Goal: Information Seeking & Learning: Learn about a topic

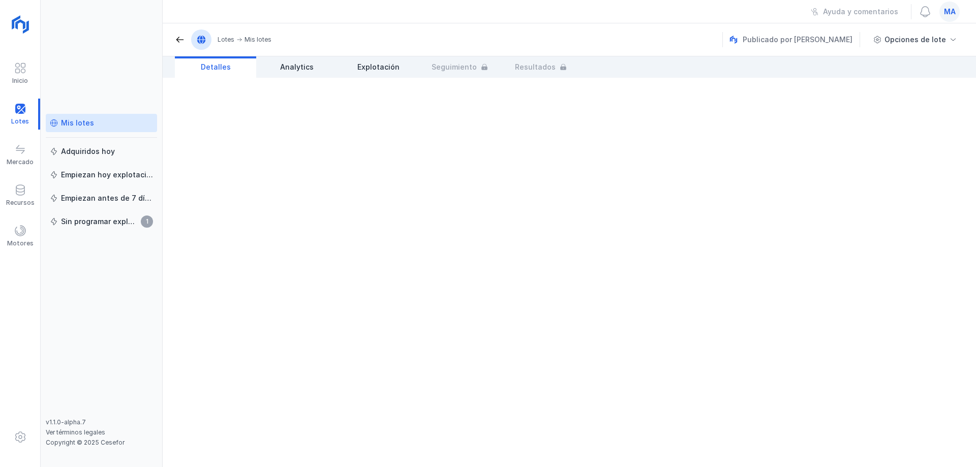
click at [72, 126] on div "Mis lotes" at bounding box center [77, 123] width 33 height 10
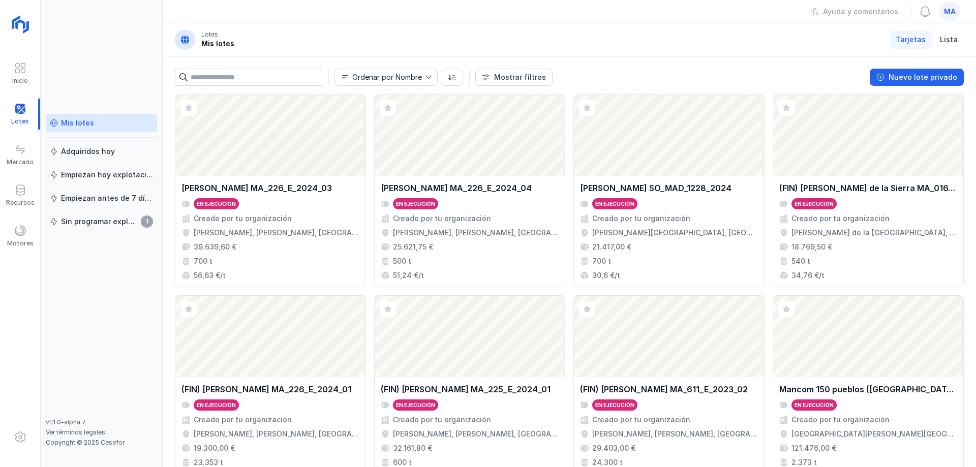
click at [321, 32] on header "Lotes Mis lotes Tarjetas Lista" at bounding box center [569, 39] width 813 height 33
click at [346, 38] on header "Lotes Mis lotes Tarjetas Lista" at bounding box center [569, 39] width 813 height 33
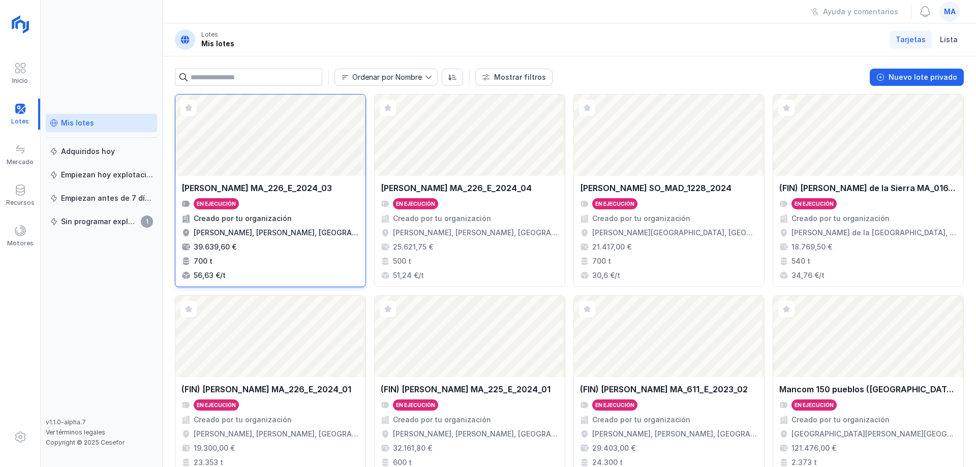
click at [278, 167] on div "Abrir lote" at bounding box center [270, 135] width 190 height 81
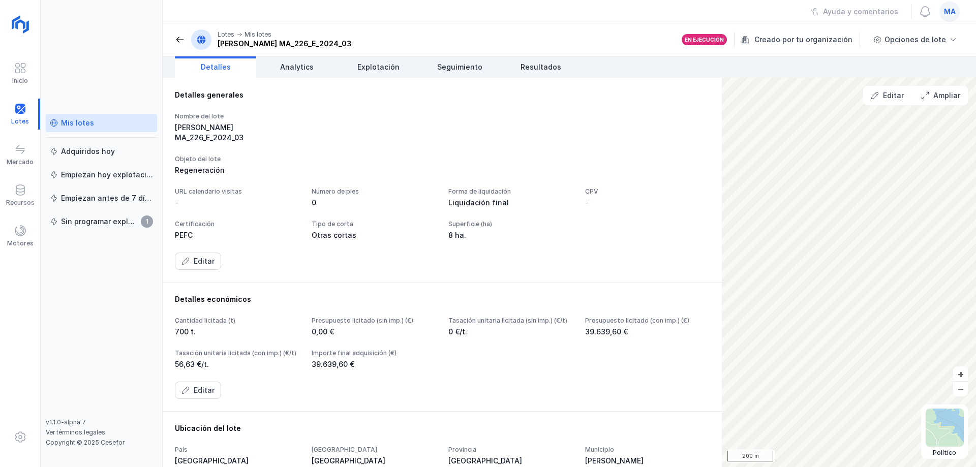
click at [179, 40] on span at bounding box center [180, 40] width 10 height 10
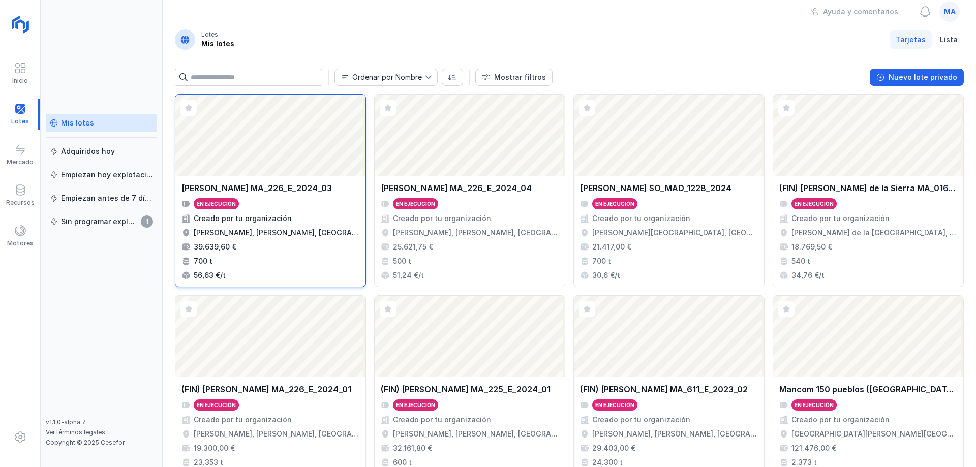
click at [289, 167] on div "Abrir lote" at bounding box center [270, 135] width 190 height 81
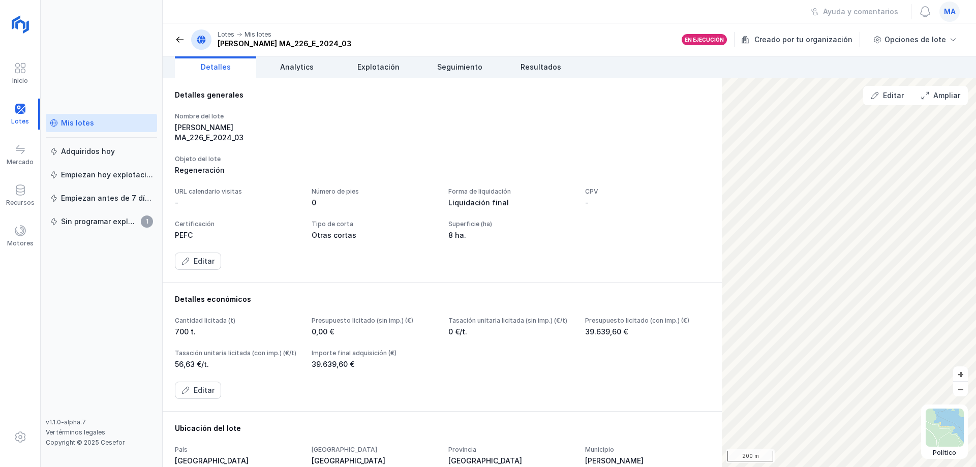
click at [652, 155] on div "Objeto del lote Regeneración" at bounding box center [442, 165] width 535 height 20
click at [612, 141] on div "Nombre del lote [PERSON_NAME] MA_226_E_2024_03 Objeto del lote Regeneración URL…" at bounding box center [442, 191] width 535 height 158
drag, startPoint x: 534, startPoint y: 191, endPoint x: 589, endPoint y: 195, distance: 55.0
click at [589, 195] on div "URL calendario visitas - Número de pies 0 Forma de liquidación Liquidación fina…" at bounding box center [442, 214] width 535 height 53
drag, startPoint x: 591, startPoint y: 180, endPoint x: 583, endPoint y: 151, distance: 30.1
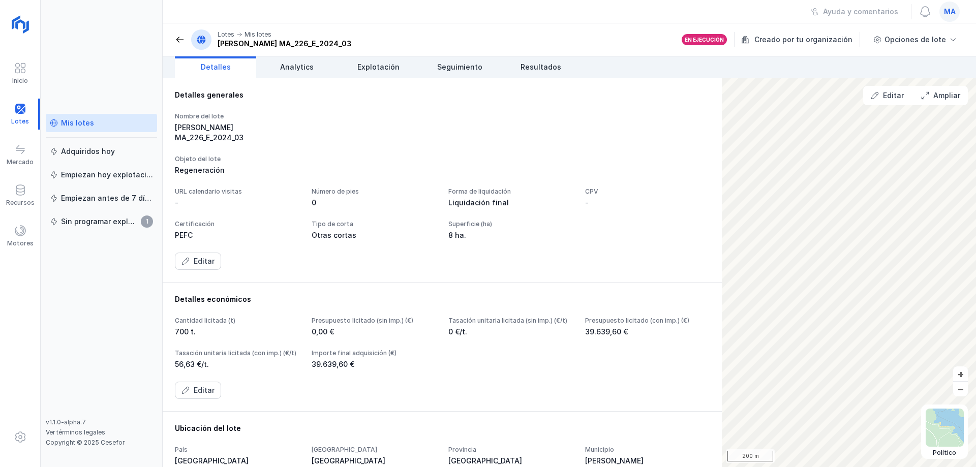
click at [591, 167] on div "Nombre del lote [PERSON_NAME] MA_226_E_2024_03 Objeto del lote Regeneración URL…" at bounding box center [442, 191] width 535 height 158
drag, startPoint x: 535, startPoint y: 145, endPoint x: 578, endPoint y: 234, distance: 98.6
click at [548, 232] on div "Nombre del lote [PERSON_NAME] MA_226_E_2024_03 Objeto del lote Regeneración URL…" at bounding box center [442, 191] width 535 height 158
drag, startPoint x: 606, startPoint y: 177, endPoint x: 564, endPoint y: 268, distance: 100.5
click at [564, 268] on div "Nombre del lote [PERSON_NAME] MA_226_E_2024_03 Objeto del lote Regeneración URL…" at bounding box center [442, 191] width 535 height 158
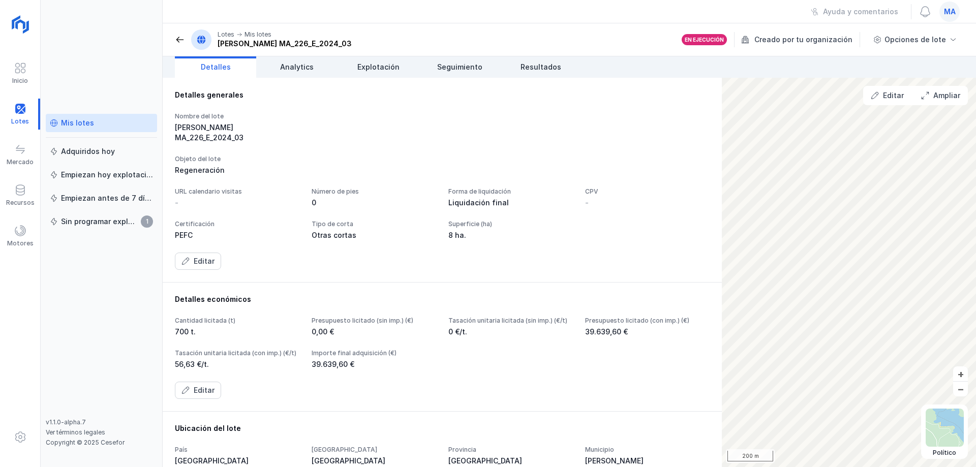
click at [374, 118] on div "Nombre del lote [PERSON_NAME][GEOGRAPHIC_DATA] MA_226_E_2024_03" at bounding box center [442, 127] width 535 height 30
drag, startPoint x: 300, startPoint y: 69, endPoint x: 320, endPoint y: 75, distance: 21.1
click at [299, 70] on span "Analytics" at bounding box center [297, 67] width 34 height 10
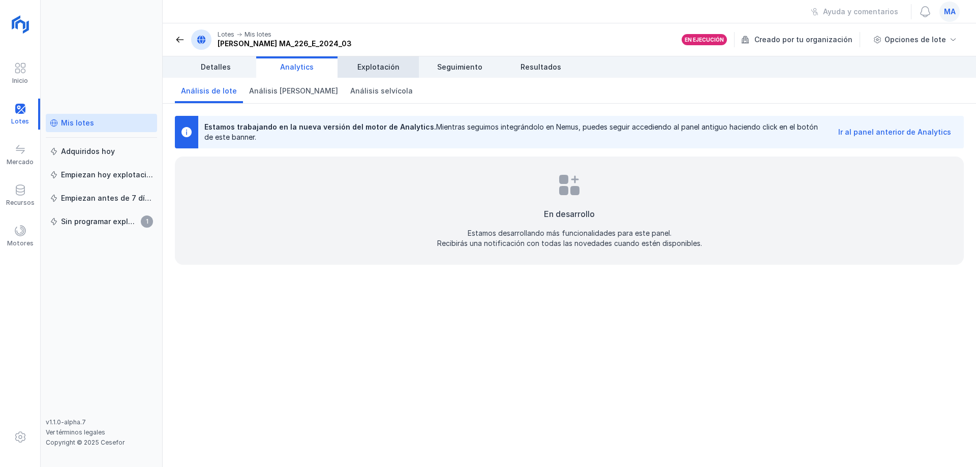
click at [384, 67] on span "Explotación" at bounding box center [378, 67] width 42 height 10
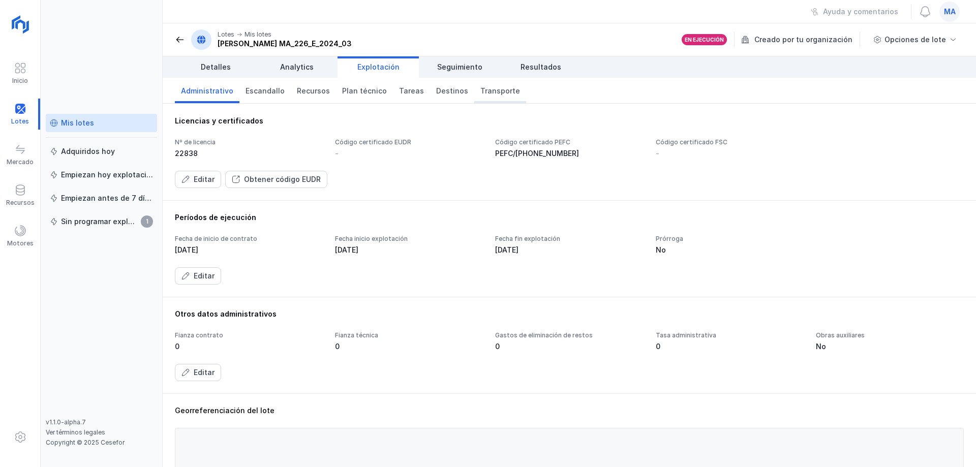
click at [487, 95] on span "Transporte" at bounding box center [500, 91] width 40 height 10
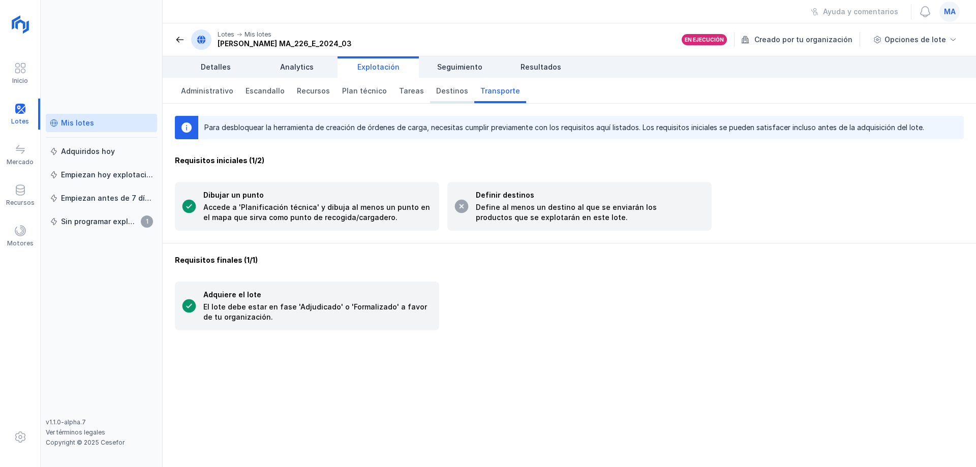
click at [449, 92] on span "Destinos" at bounding box center [452, 91] width 32 height 10
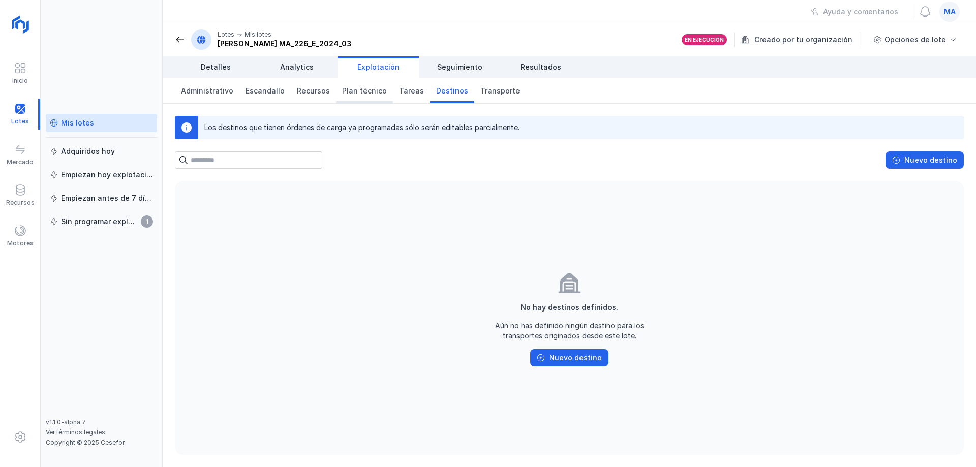
click at [348, 95] on span "Plan técnico" at bounding box center [364, 91] width 45 height 10
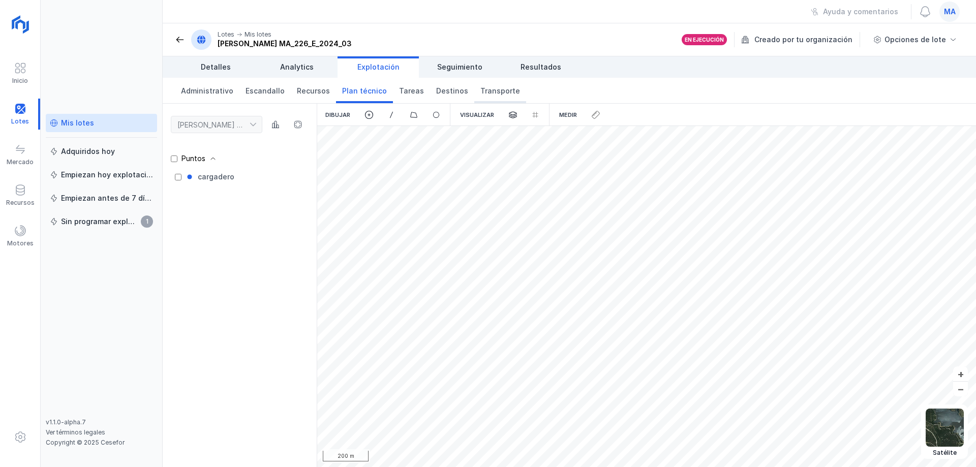
click at [480, 90] on span "Transporte" at bounding box center [500, 91] width 40 height 10
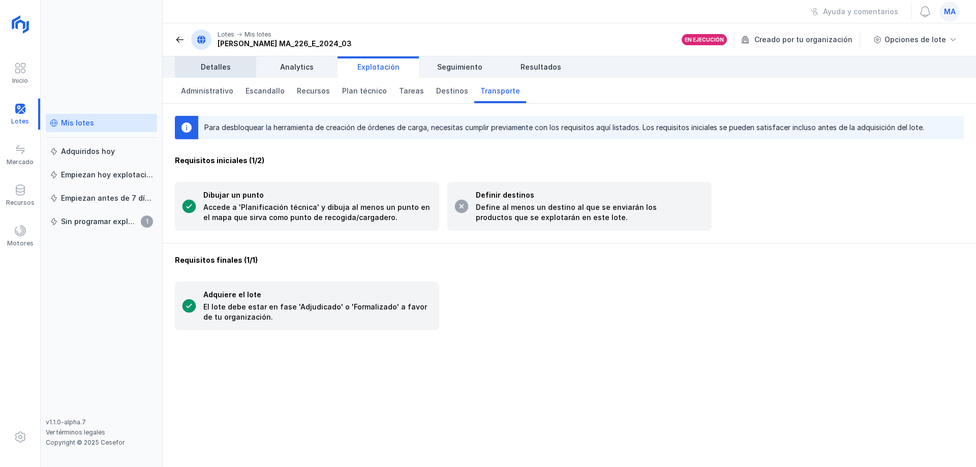
click at [206, 68] on span "Detalles" at bounding box center [216, 67] width 30 height 10
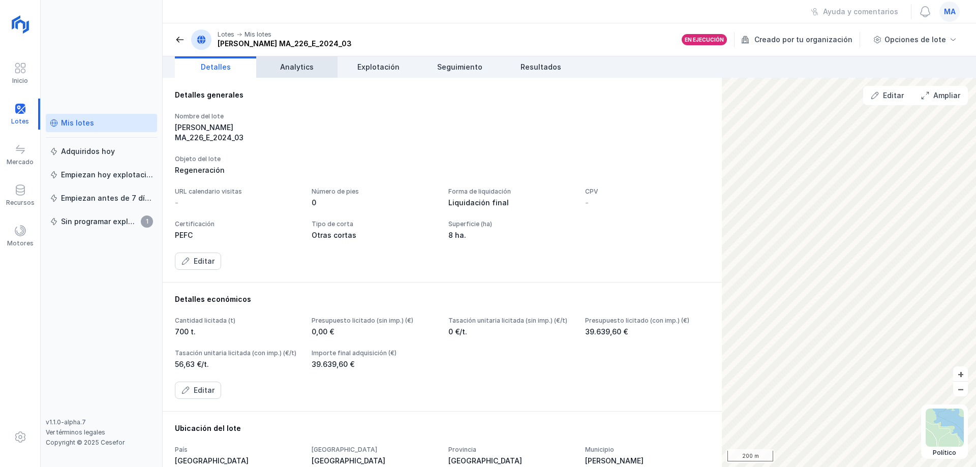
click at [305, 66] on span "Analytics" at bounding box center [297, 67] width 34 height 10
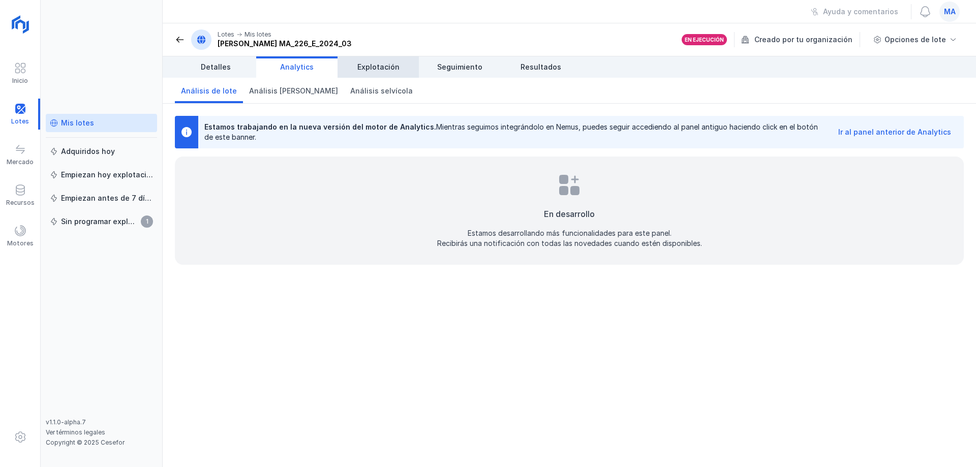
click at [373, 71] on span "Explotación" at bounding box center [378, 67] width 42 height 10
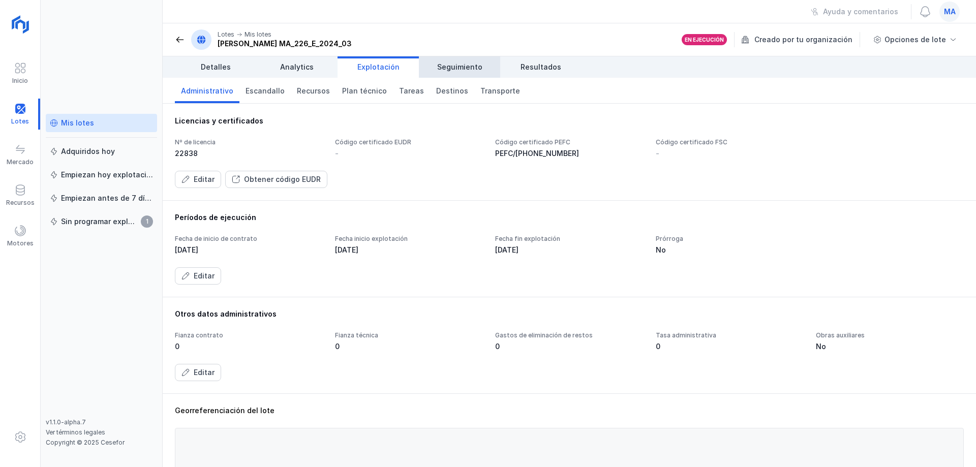
click at [467, 66] on span "Seguimiento" at bounding box center [459, 67] width 45 height 10
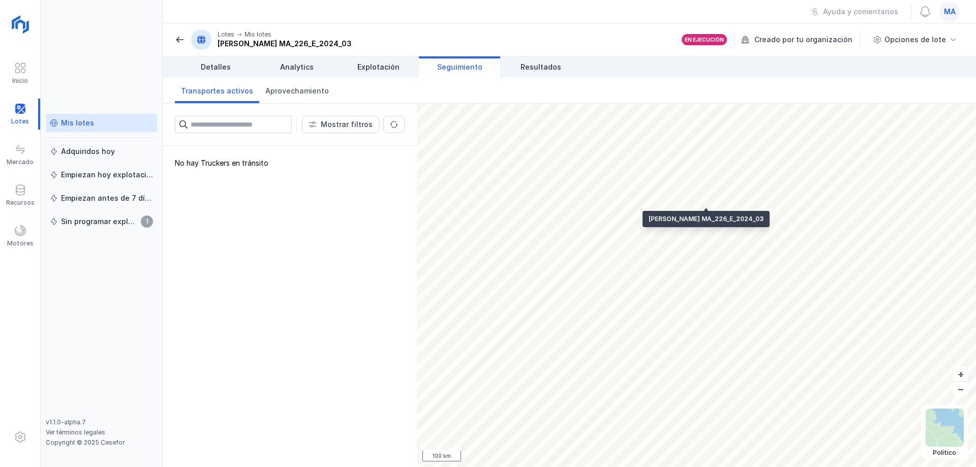
drag, startPoint x: 522, startPoint y: 68, endPoint x: 494, endPoint y: 72, distance: 28.8
click at [524, 67] on span "Resultados" at bounding box center [540, 67] width 41 height 10
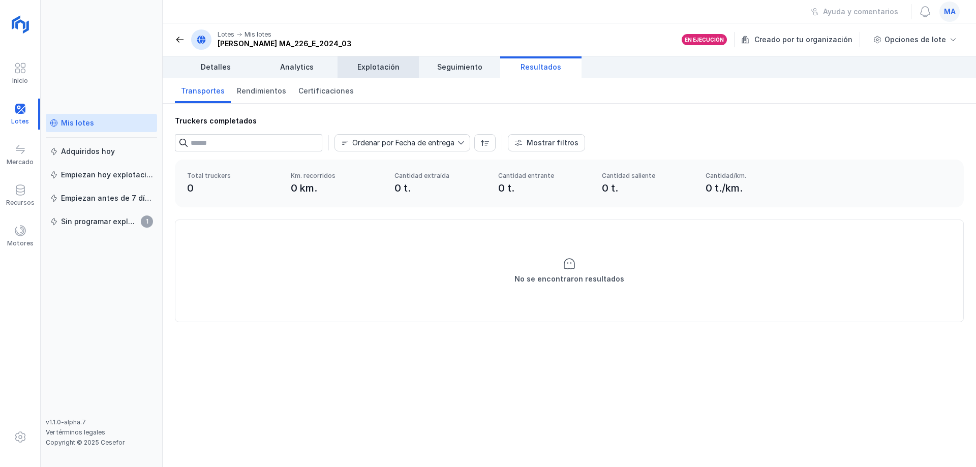
click at [383, 63] on span "Explotación" at bounding box center [378, 67] width 42 height 10
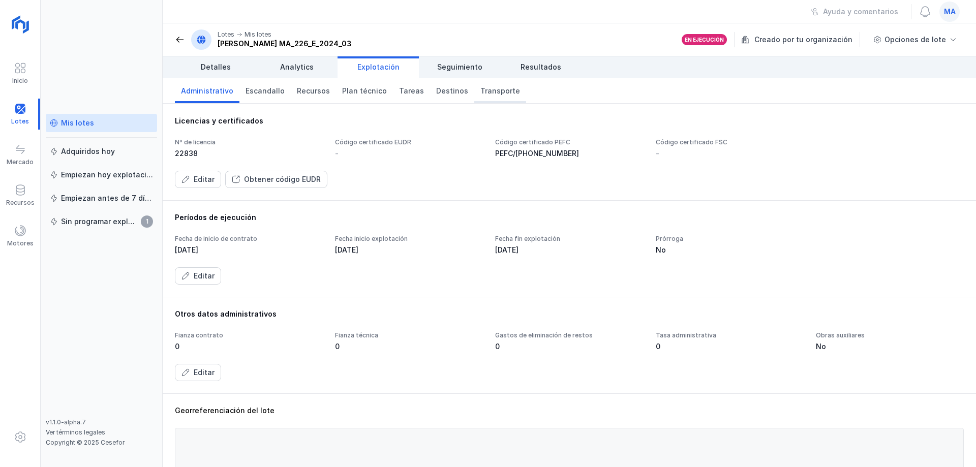
click at [477, 97] on link "Transporte" at bounding box center [500, 90] width 52 height 25
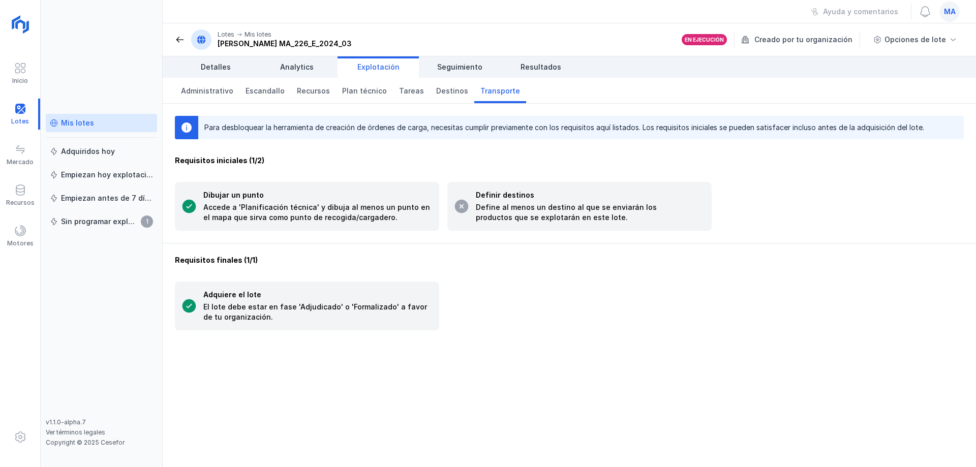
click at [499, 156] on div "Requisitos iniciales (1/2)" at bounding box center [569, 161] width 789 height 10
click at [445, 96] on span "Destinos" at bounding box center [452, 91] width 32 height 10
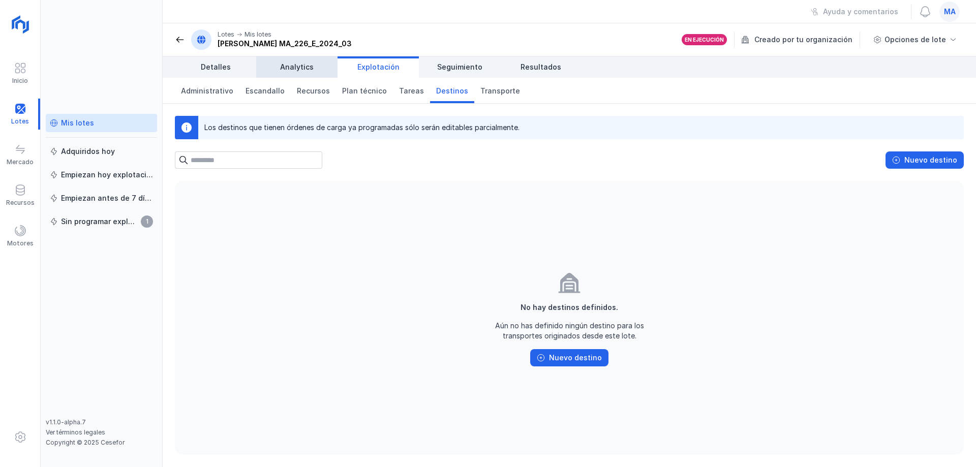
click at [303, 73] on link "Analytics" at bounding box center [296, 66] width 81 height 21
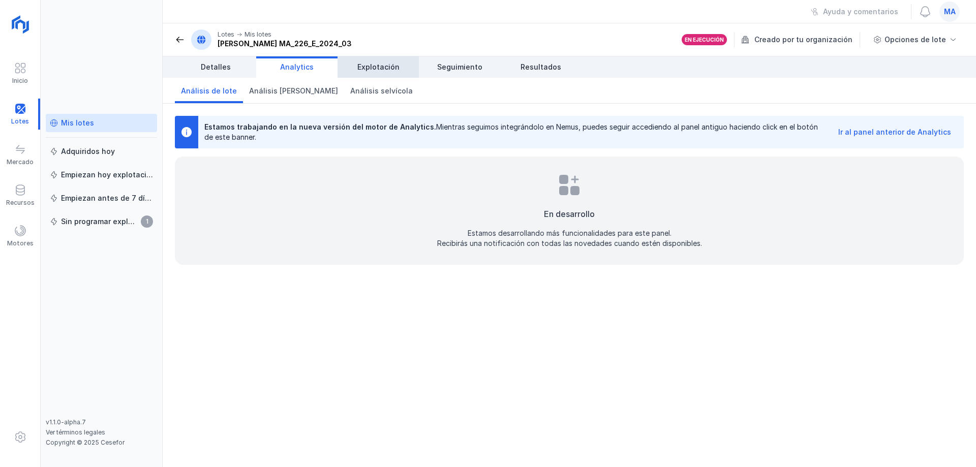
click at [367, 58] on link "Explotación" at bounding box center [377, 66] width 81 height 21
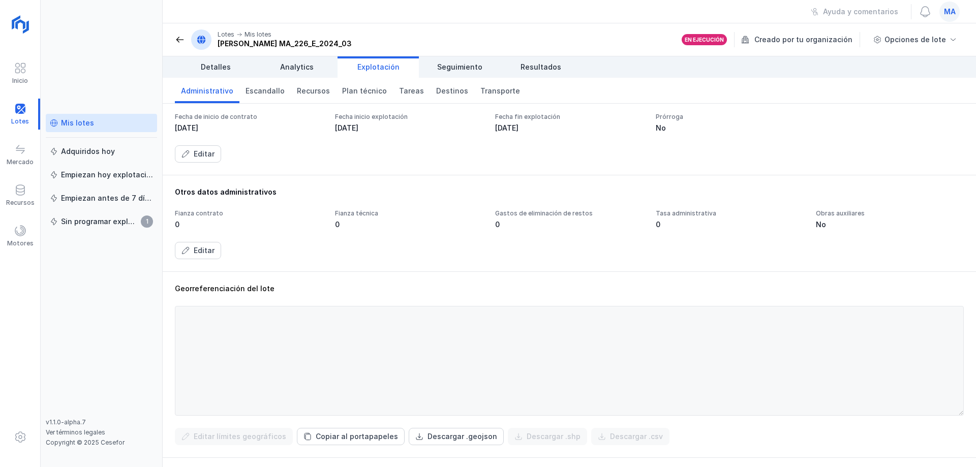
scroll to position [267, 0]
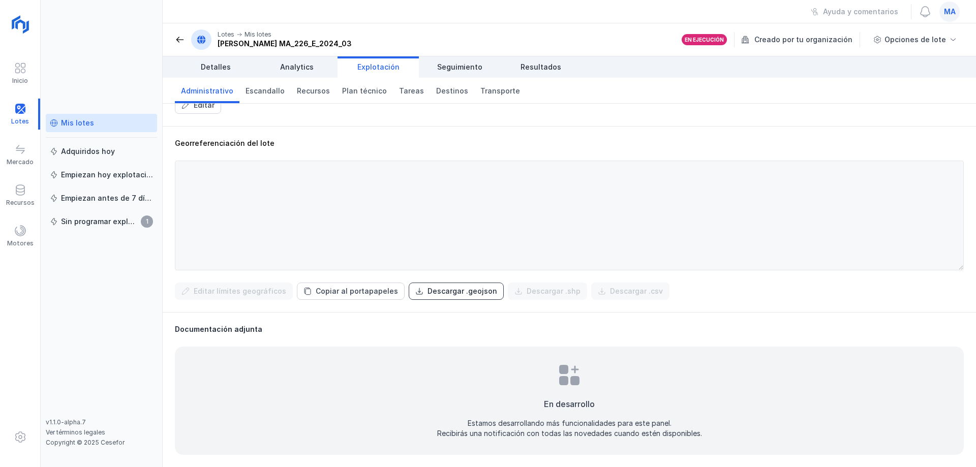
click at [464, 293] on div "Descargar .geojson" at bounding box center [462, 291] width 70 height 10
click at [548, 135] on div "Georreferenciación del lote Editar límites geográficos Copiar al portapapeles D…" at bounding box center [569, 219] width 813 height 186
click at [465, 290] on div "Descargar .geojson" at bounding box center [462, 291] width 70 height 10
click at [608, 131] on div "Georreferenciación del lote Editar límites geográficos Copiar al portapapeles D…" at bounding box center [569, 219] width 813 height 186
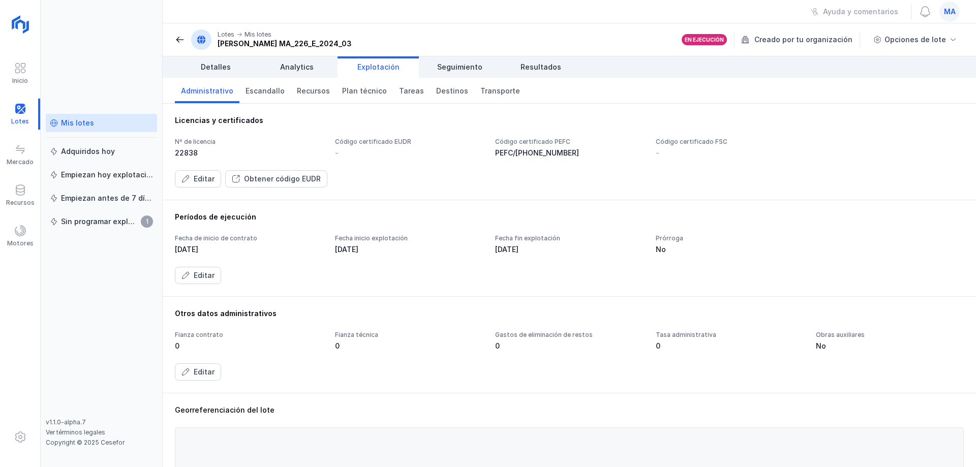
scroll to position [0, 0]
click at [837, 156] on div "Nº de licencia 22838 Código certificado EUDR - Código certificado PEFC PEFC/[PH…" at bounding box center [569, 148] width 789 height 20
click at [701, 204] on div "Períodos de ejecución Fecha de inicio de contrato [DATE] Fecha inicio explotaci…" at bounding box center [569, 248] width 813 height 97
drag, startPoint x: 647, startPoint y: 143, endPoint x: 689, endPoint y: 143, distance: 42.7
click at [683, 144] on div "Nº de licencia 22838 Código certificado EUDR - Código certificado PEFC PEFC/[PH…" at bounding box center [569, 148] width 789 height 20
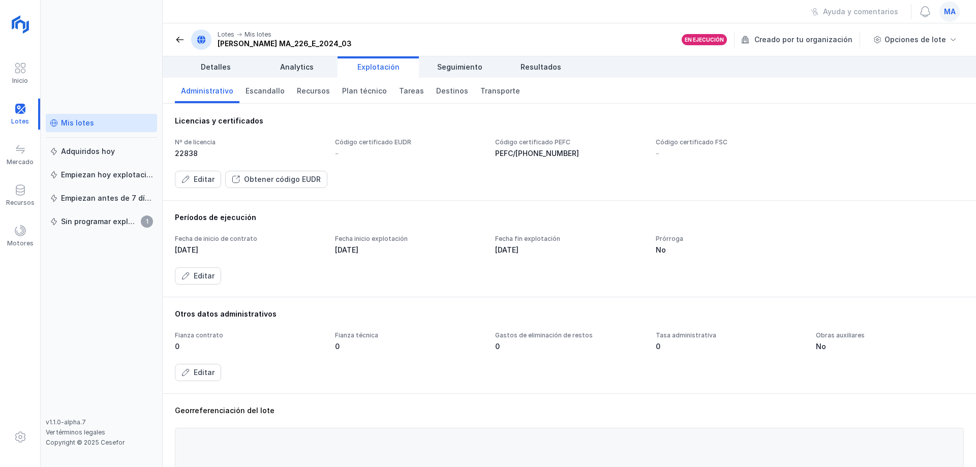
drag, startPoint x: 710, startPoint y: 143, endPoint x: 727, endPoint y: 142, distance: 16.8
click at [715, 143] on div "Código certificado FSC" at bounding box center [730, 142] width 148 height 8
drag, startPoint x: 727, startPoint y: 142, endPoint x: 654, endPoint y: 142, distance: 72.7
click at [656, 142] on div "Código certificado FSC" at bounding box center [730, 142] width 148 height 8
drag, startPoint x: 646, startPoint y: 131, endPoint x: 634, endPoint y: 133, distance: 12.3
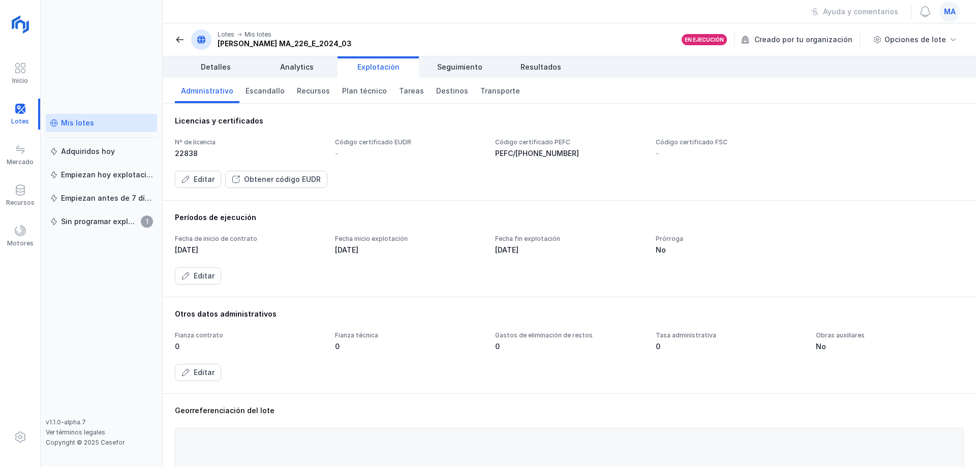
click at [632, 133] on div "Licencias y certificados Nº de licencia 22838 Código certificado EUDR - Código …" at bounding box center [569, 152] width 789 height 72
drag, startPoint x: 650, startPoint y: 148, endPoint x: 707, endPoint y: 145, distance: 57.0
click at [713, 147] on div "Nº de licencia 22838 Código certificado EUDR - Código certificado PEFC PEFC/[PH…" at bounding box center [569, 148] width 789 height 20
click at [713, 309] on div "Otros datos administrativos Fianza contrato 0 Fianza técnica 0 Gastos de elimin…" at bounding box center [569, 345] width 813 height 97
click at [700, 212] on div "Períodos de ejecución" at bounding box center [569, 217] width 789 height 10
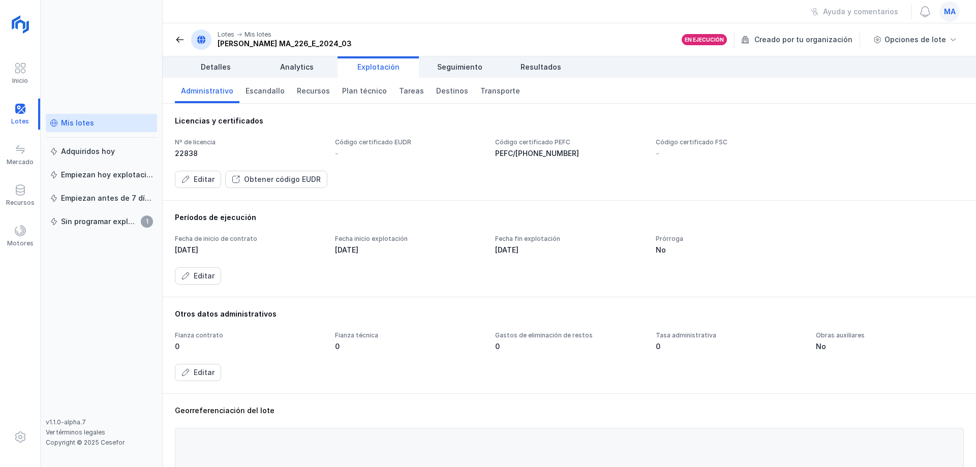
drag, startPoint x: 556, startPoint y: 192, endPoint x: 526, endPoint y: 190, distance: 30.1
click at [558, 191] on div "Licencias y certificados Nº de licencia 22838 Código certificado EUDR - Código …" at bounding box center [569, 152] width 813 height 97
drag, startPoint x: 499, startPoint y: 151, endPoint x: 532, endPoint y: 152, distance: 33.0
click at [534, 153] on div "PEFC/[PHONE_NUMBER]" at bounding box center [569, 153] width 148 height 10
click at [521, 150] on div "PEFC/[PHONE_NUMBER]" at bounding box center [569, 153] width 148 height 10
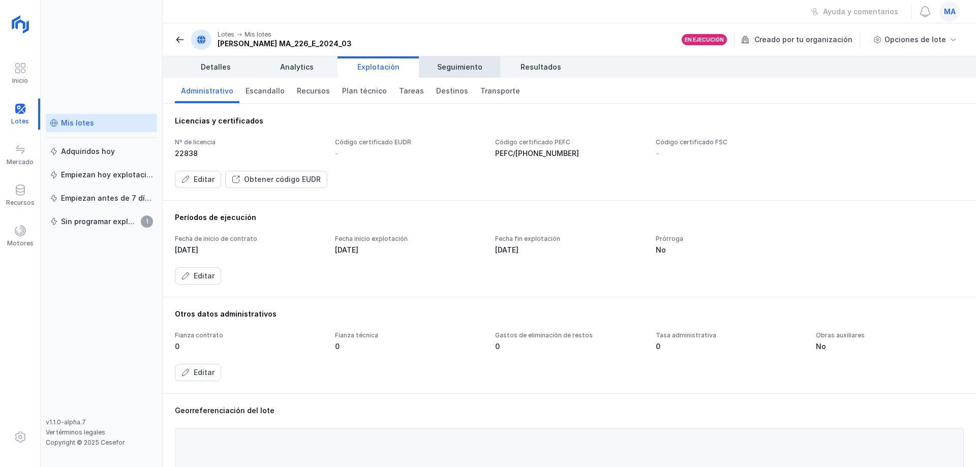
click at [474, 62] on span "Seguimiento" at bounding box center [459, 67] width 45 height 10
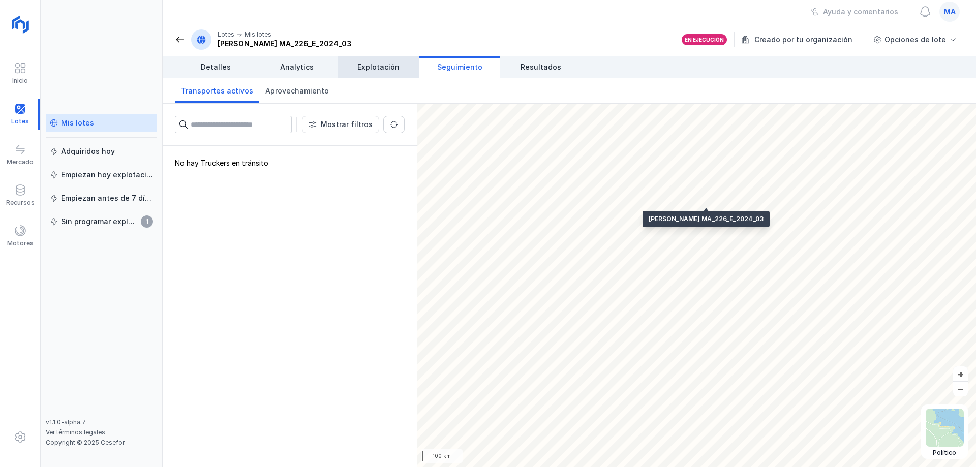
click at [381, 67] on span "Explotación" at bounding box center [378, 67] width 42 height 10
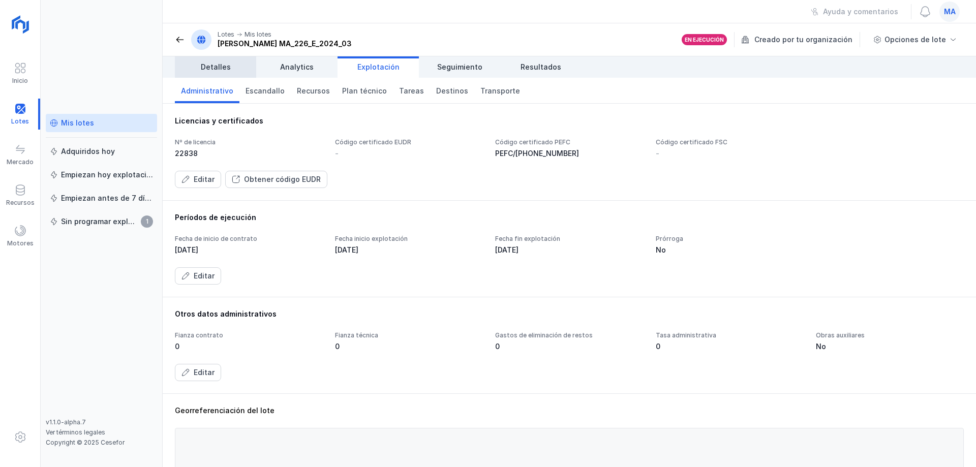
click at [209, 67] on span "Detalles" at bounding box center [216, 67] width 30 height 10
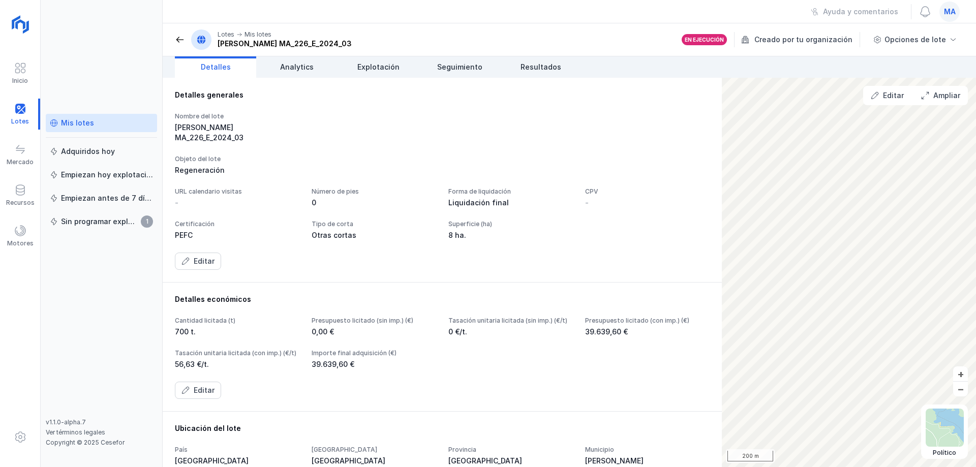
click at [177, 37] on span at bounding box center [180, 40] width 10 height 10
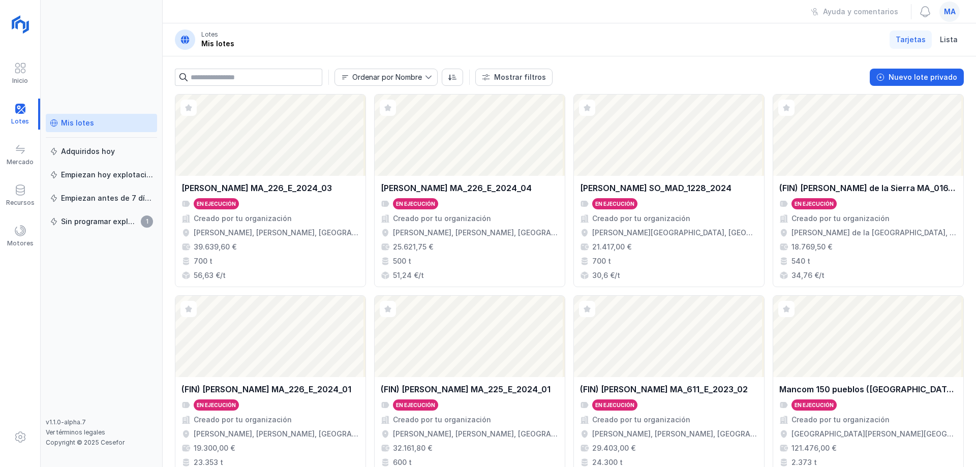
click at [386, 31] on header "Lotes Mis lotes Tarjetas Lista" at bounding box center [569, 39] width 813 height 33
drag, startPoint x: 323, startPoint y: 48, endPoint x: 302, endPoint y: 50, distance: 21.0
click at [322, 49] on header "Lotes Mis lotes Tarjetas Lista" at bounding box center [569, 39] width 813 height 33
click at [228, 44] on div "Mis lotes" at bounding box center [217, 44] width 33 height 10
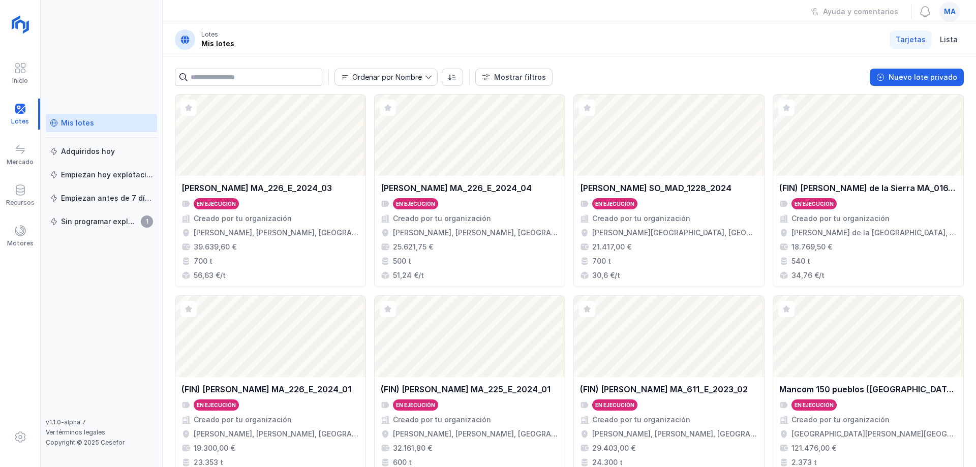
drag, startPoint x: 235, startPoint y: 11, endPoint x: 216, endPoint y: 1, distance: 21.8
click at [230, 6] on div "Ayuda y comentarios ma" at bounding box center [569, 11] width 813 height 23
drag, startPoint x: 202, startPoint y: 40, endPoint x: 220, endPoint y: 39, distance: 17.3
click at [220, 39] on div "Mis lotes" at bounding box center [217, 44] width 33 height 10
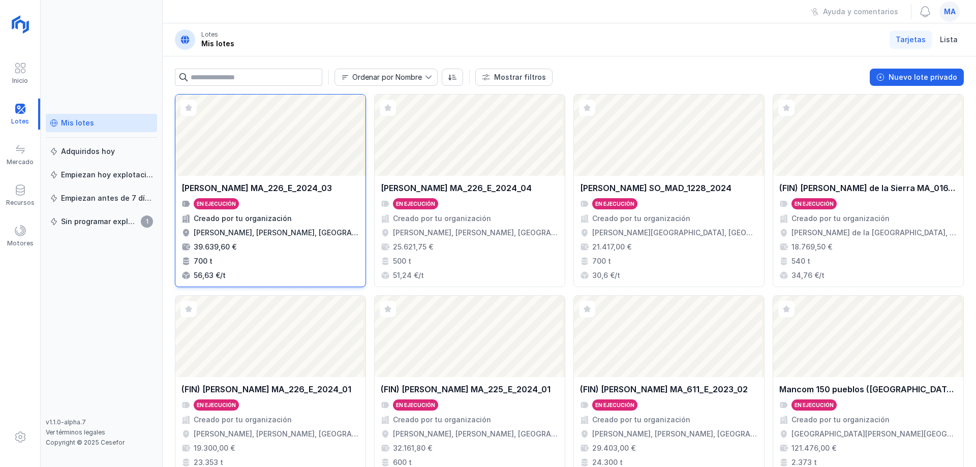
click at [304, 127] on div "Abrir lote" at bounding box center [270, 135] width 190 height 81
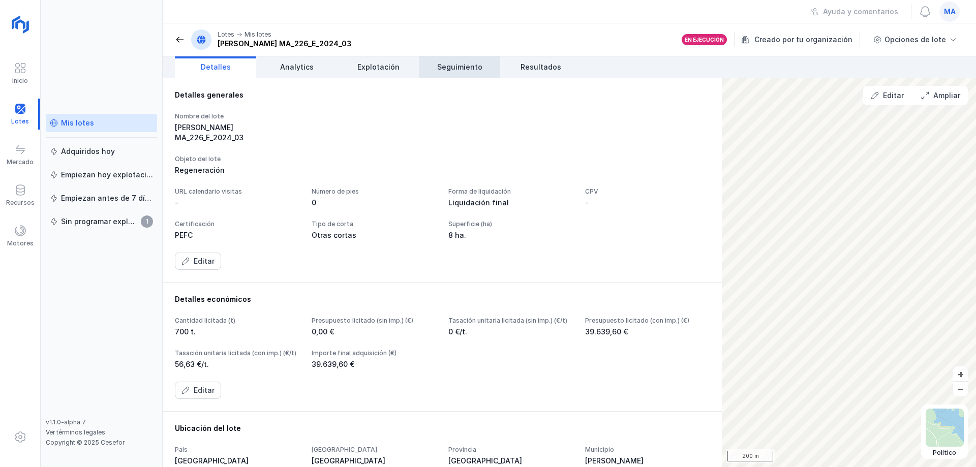
click at [464, 64] on span "Seguimiento" at bounding box center [459, 67] width 45 height 10
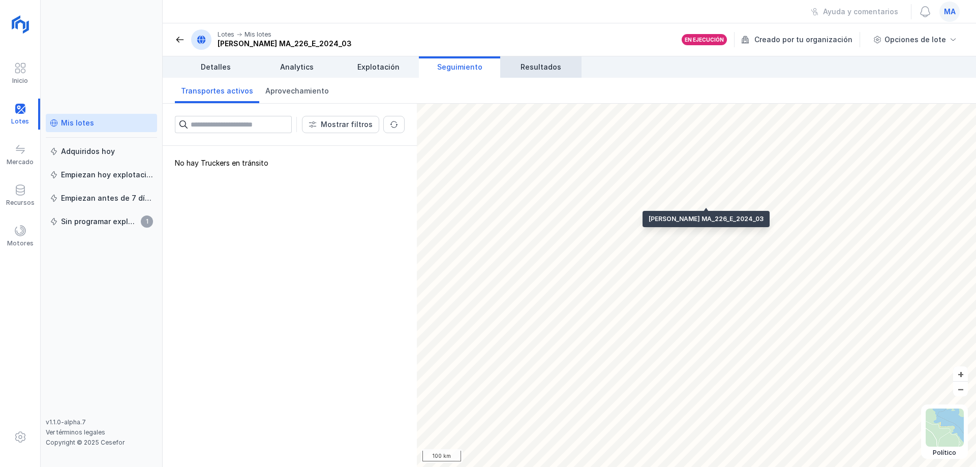
click at [521, 66] on span "Resultados" at bounding box center [540, 67] width 41 height 10
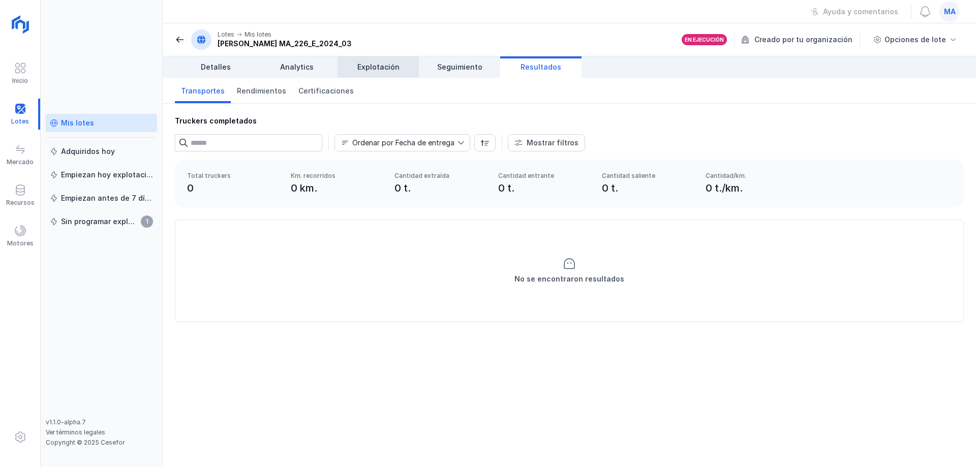
click at [384, 63] on span "Explotación" at bounding box center [378, 67] width 42 height 10
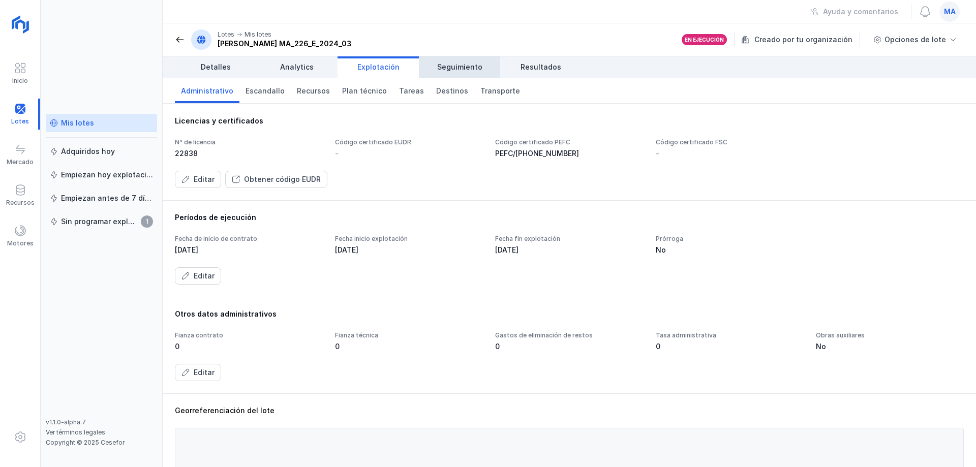
click at [453, 63] on span "Seguimiento" at bounding box center [459, 67] width 45 height 10
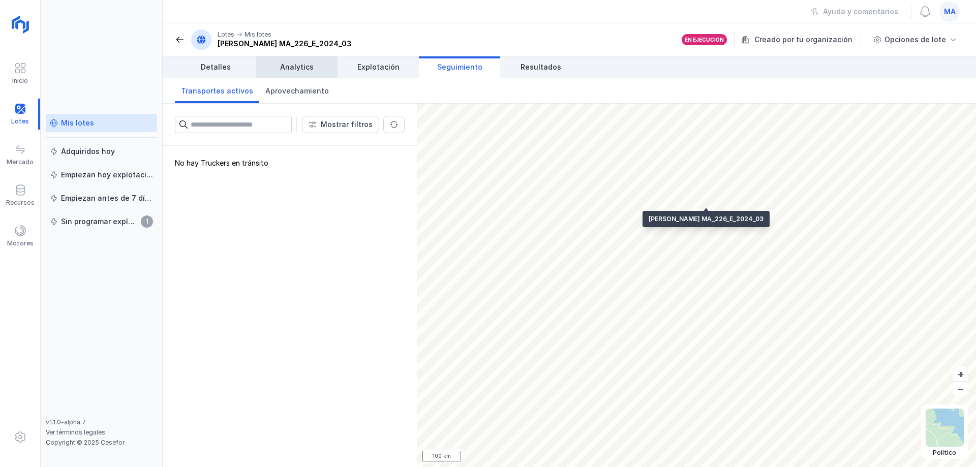
click at [303, 66] on span "Analytics" at bounding box center [297, 67] width 34 height 10
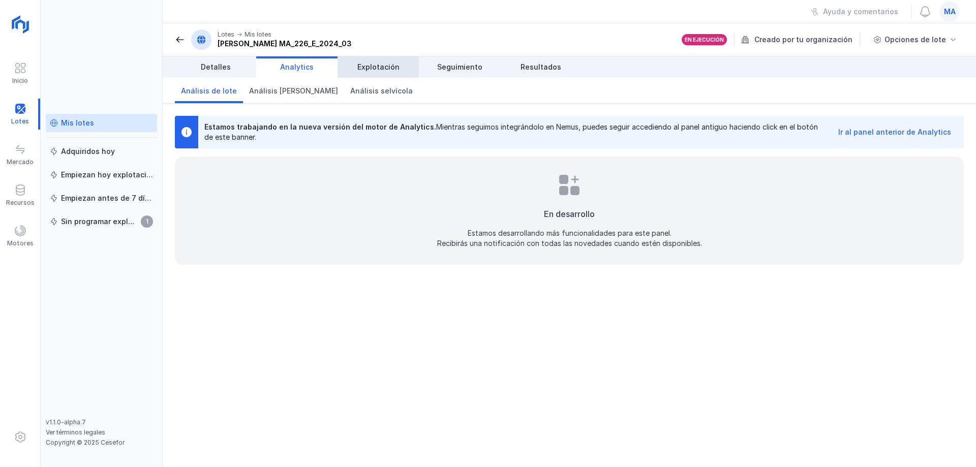
click at [353, 64] on link "Explotación" at bounding box center [377, 66] width 81 height 21
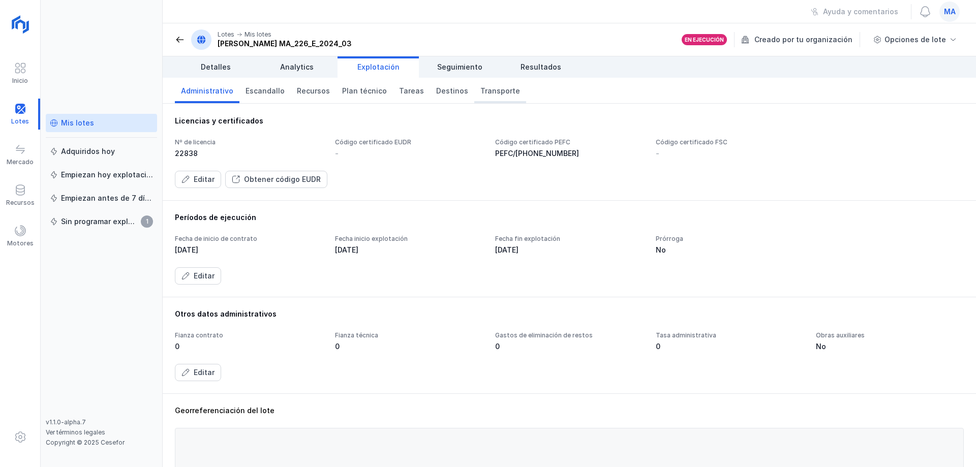
click at [480, 93] on span "Transporte" at bounding box center [500, 91] width 40 height 10
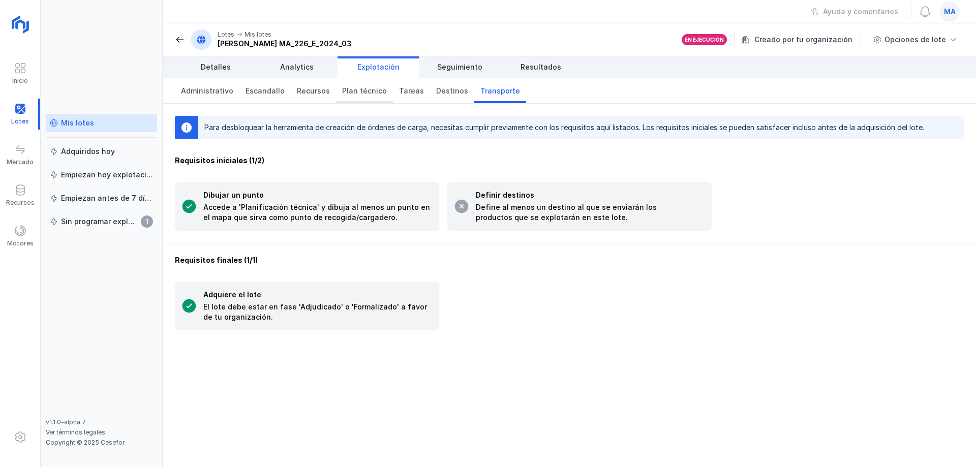
click at [379, 90] on link "Plan técnico" at bounding box center [364, 90] width 57 height 25
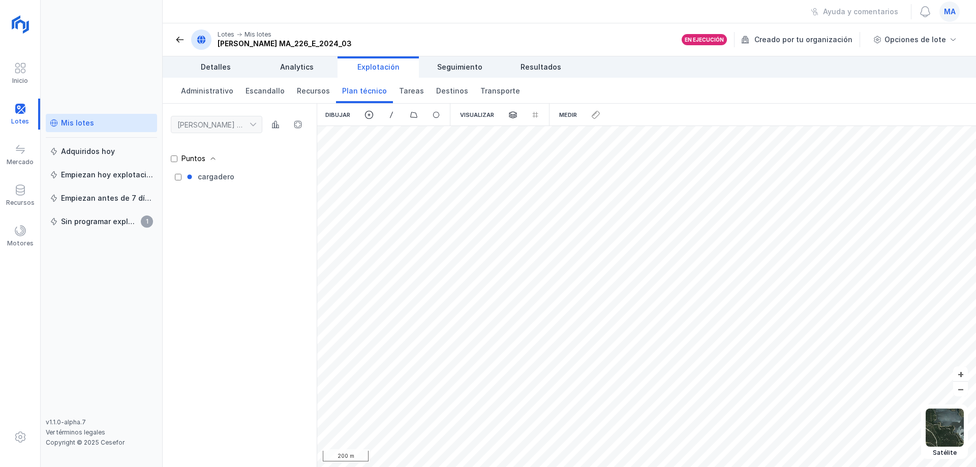
click at [170, 12] on div "Ayuda y comentarios ma" at bounding box center [569, 11] width 813 height 23
click at [263, 217] on div "Puntos cargadero" at bounding box center [240, 304] width 154 height 326
drag, startPoint x: 857, startPoint y: 82, endPoint x: 917, endPoint y: 5, distance: 97.8
click at [857, 82] on div "Administrativo Escandallo Recursos Plan técnico [PERSON_NAME] Transporte" at bounding box center [569, 91] width 813 height 26
click at [204, 66] on span "Detalles" at bounding box center [216, 67] width 30 height 10
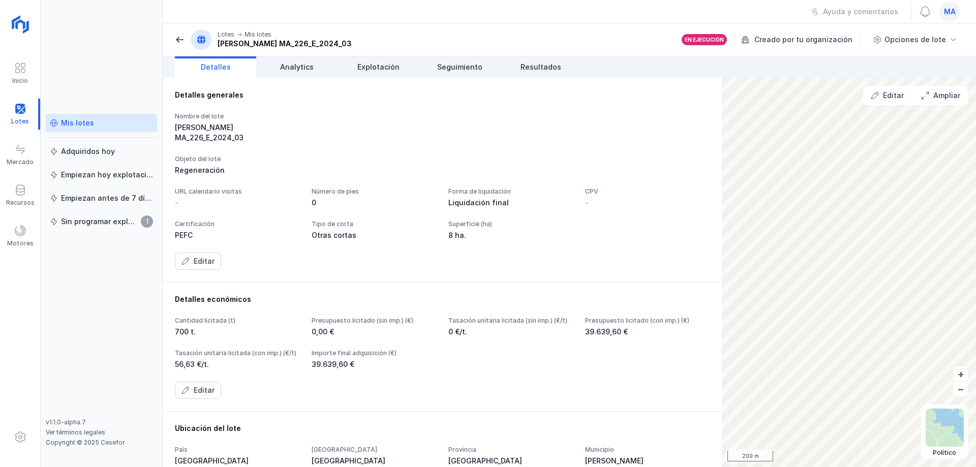
click at [341, 144] on div "Nombre del lote [PERSON_NAME] MA_226_E_2024_03 Objeto del lote Regeneración URL…" at bounding box center [442, 191] width 535 height 158
click at [275, 263] on div "Nombre del lote [PERSON_NAME] MA_226_E_2024_03 Objeto del lote Regeneración URL…" at bounding box center [442, 191] width 535 height 158
click at [455, 267] on div "Nombre del lote [PERSON_NAME] MA_226_E_2024_03 Objeto del lote Regeneración URL…" at bounding box center [442, 191] width 535 height 158
